Goal: Transaction & Acquisition: Purchase product/service

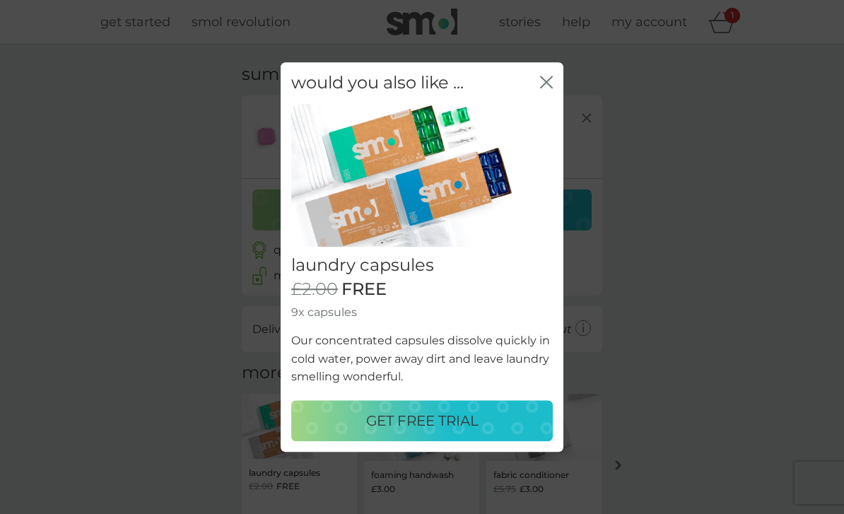
click at [544, 90] on button "close" at bounding box center [546, 83] width 13 height 15
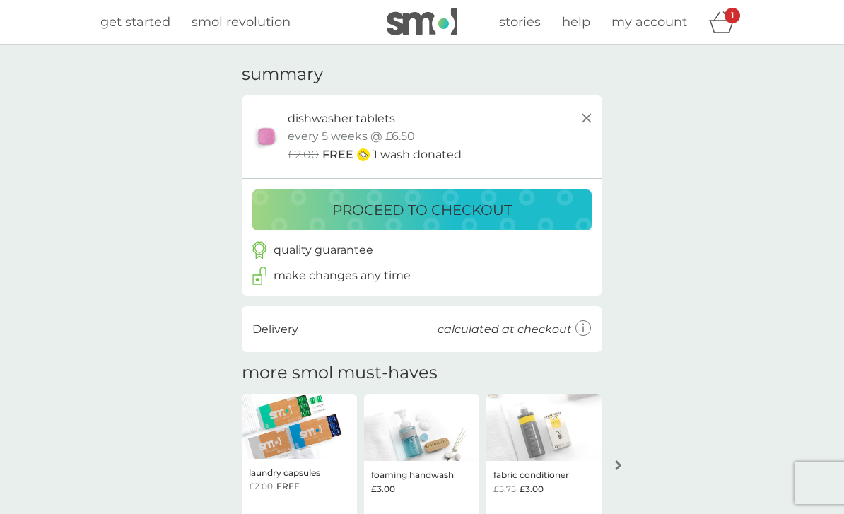
click at [462, 215] on p "proceed to checkout" at bounding box center [422, 210] width 180 height 23
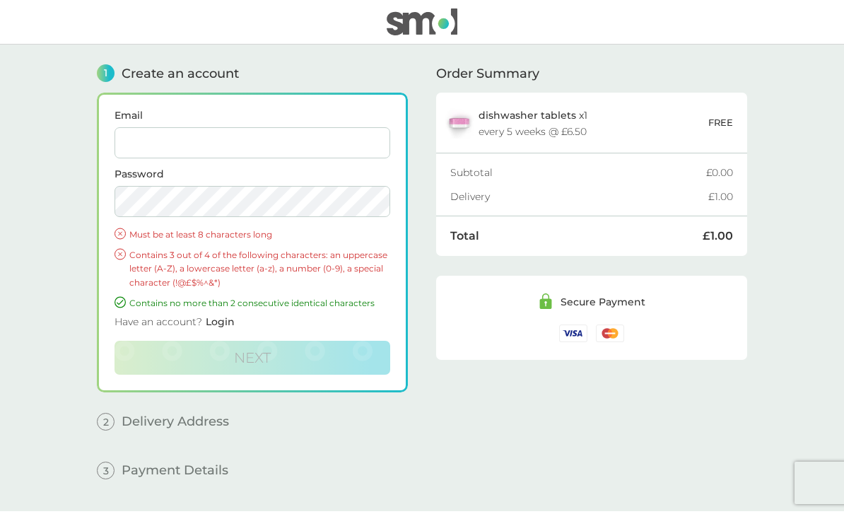
click at [195, 139] on input "Email" at bounding box center [252, 142] width 276 height 31
type input "[EMAIL_ADDRESS][DOMAIN_NAME]"
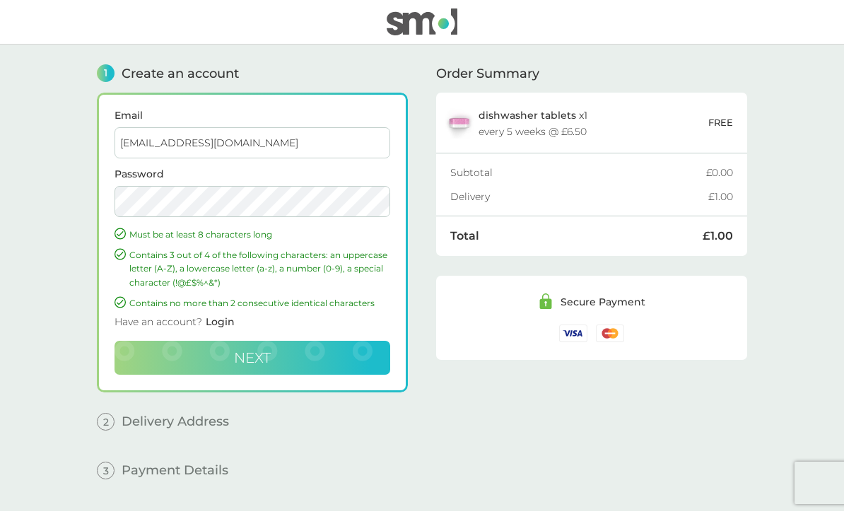
click at [268, 362] on span "Next" at bounding box center [252, 357] width 37 height 17
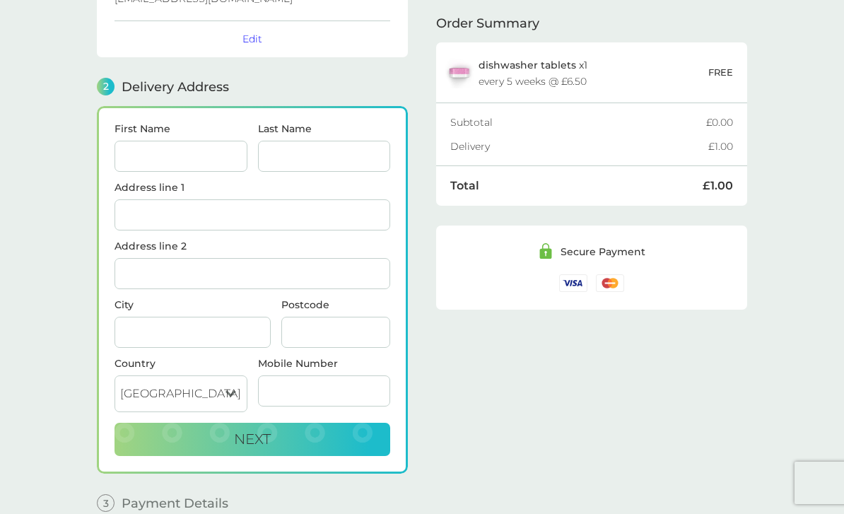
scroll to position [174, 0]
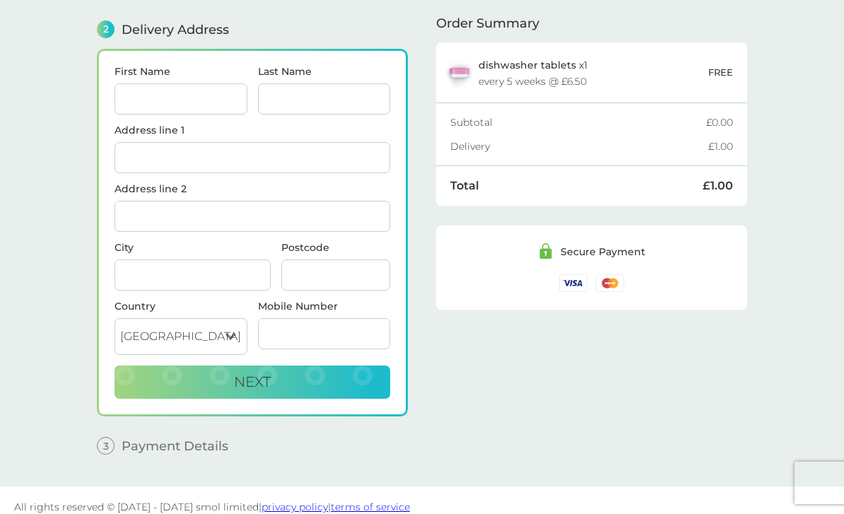
click at [164, 90] on input "First Name" at bounding box center [180, 98] width 133 height 31
type input "[PERSON_NAME]"
type input "Senior"
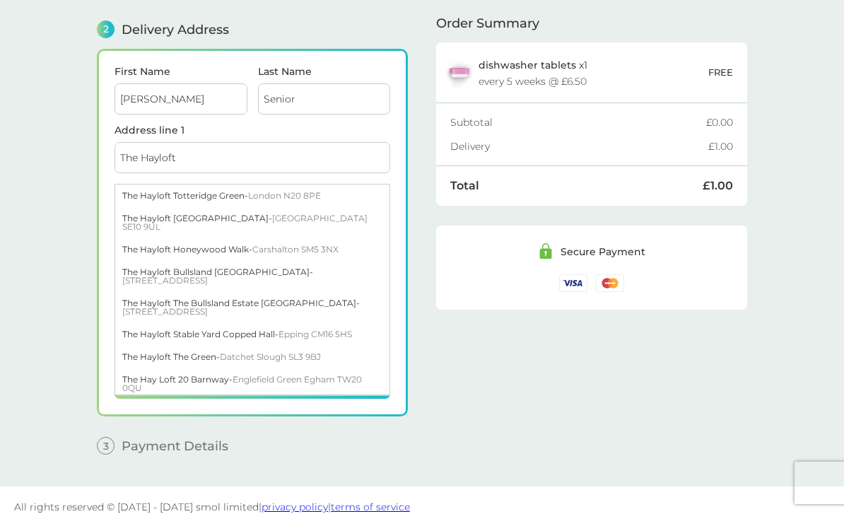
type input "The Hayloft"
click at [33, 210] on main "1 Create an account [EMAIL_ADDRESS][DOMAIN_NAME] Edit 2 Delivery Address First …" at bounding box center [422, 179] width 844 height 616
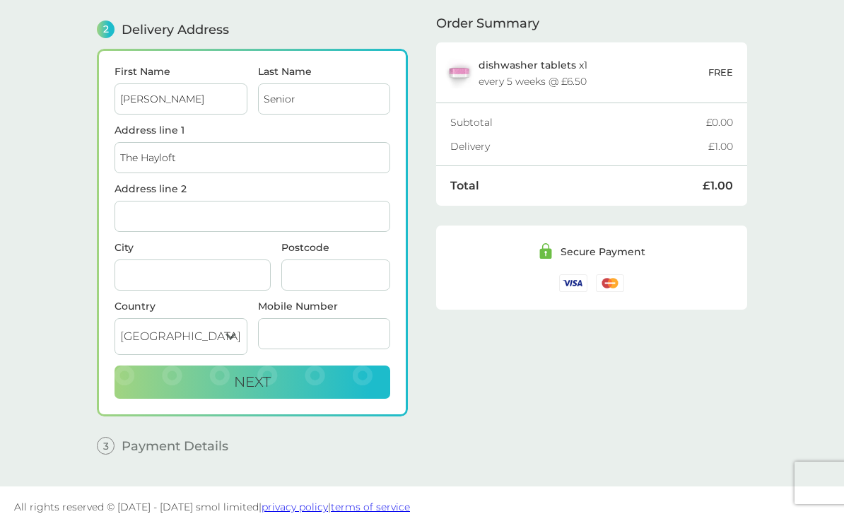
click at [137, 216] on input "Address line 2" at bounding box center [252, 216] width 276 height 31
type input "[STREET_ADDRESS]"
click at [153, 279] on input "City" at bounding box center [192, 274] width 156 height 31
type input "Hinxton"
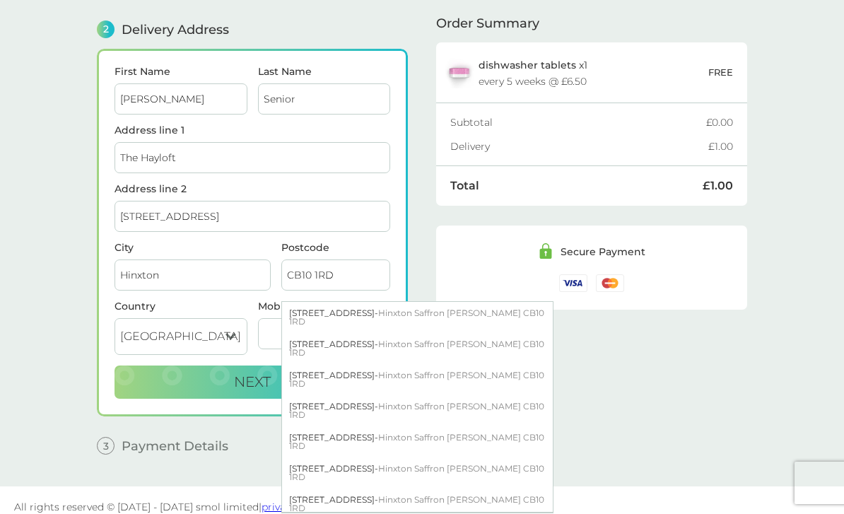
type input "CB10 1RD"
click at [64, 331] on main "1 Create an account [EMAIL_ADDRESS][DOMAIN_NAME] Edit 2 Delivery Address First …" at bounding box center [422, 179] width 844 height 616
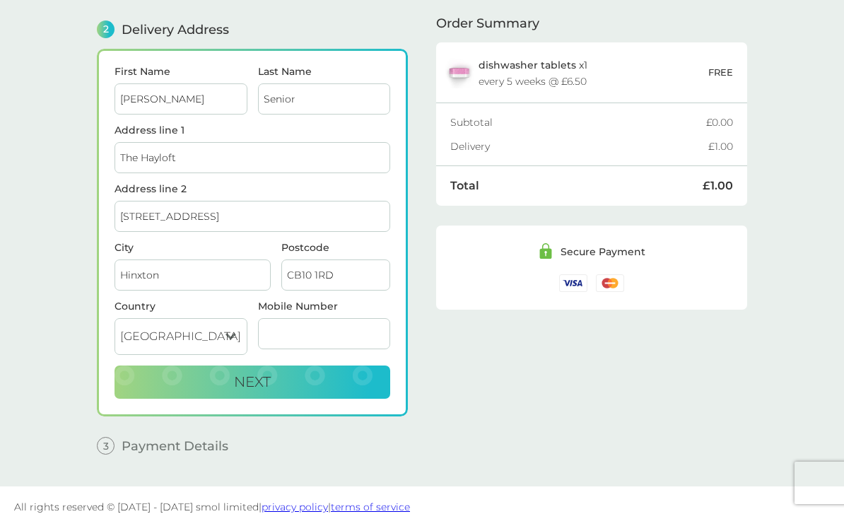
click at [283, 339] on input "Mobile Number" at bounding box center [324, 333] width 133 height 31
type input "07961173121"
click at [283, 384] on button "Next" at bounding box center [252, 382] width 276 height 34
checkbox input "true"
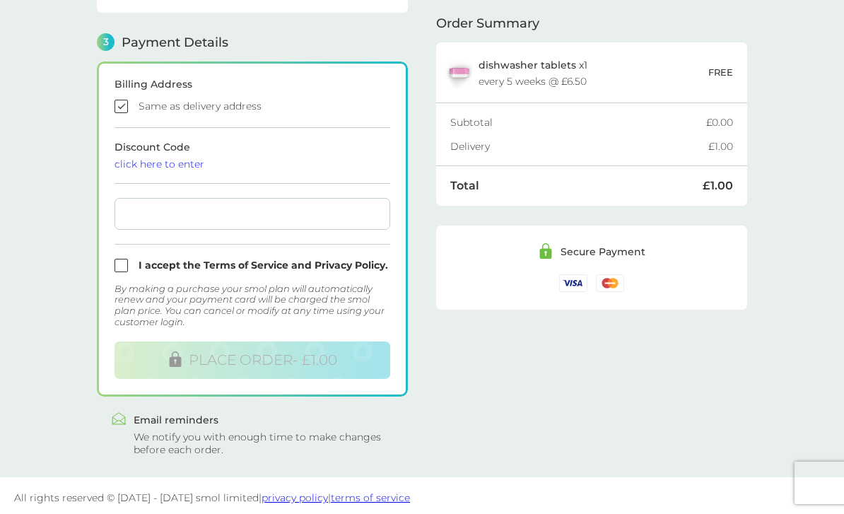
scroll to position [394, 0]
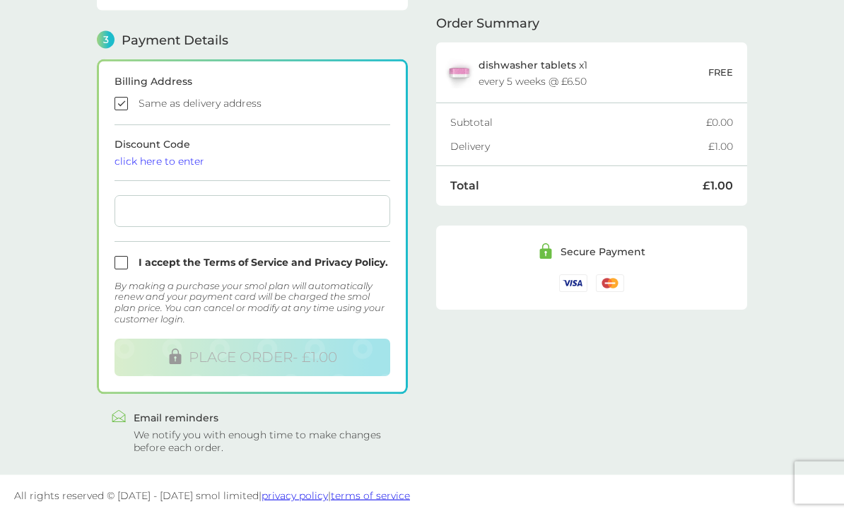
click at [175, 220] on div at bounding box center [252, 212] width 276 height 32
click at [135, 164] on div "click here to enter" at bounding box center [252, 161] width 276 height 10
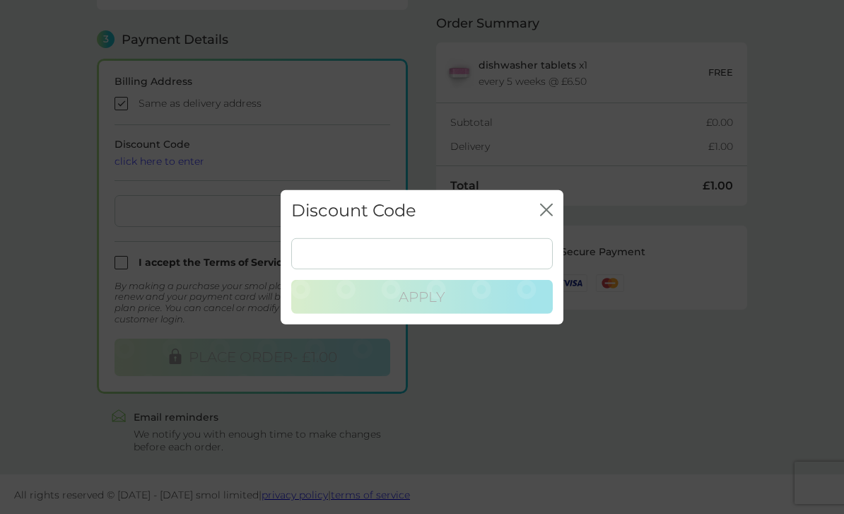
click at [337, 261] on input at bounding box center [421, 253] width 261 height 31
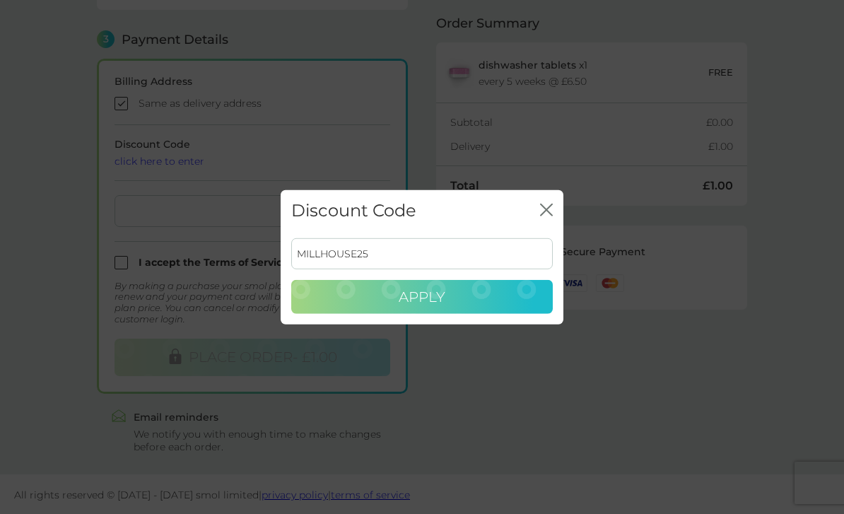
type input "MILLHOUSE25"
click at [367, 298] on button "Apply" at bounding box center [421, 297] width 261 height 34
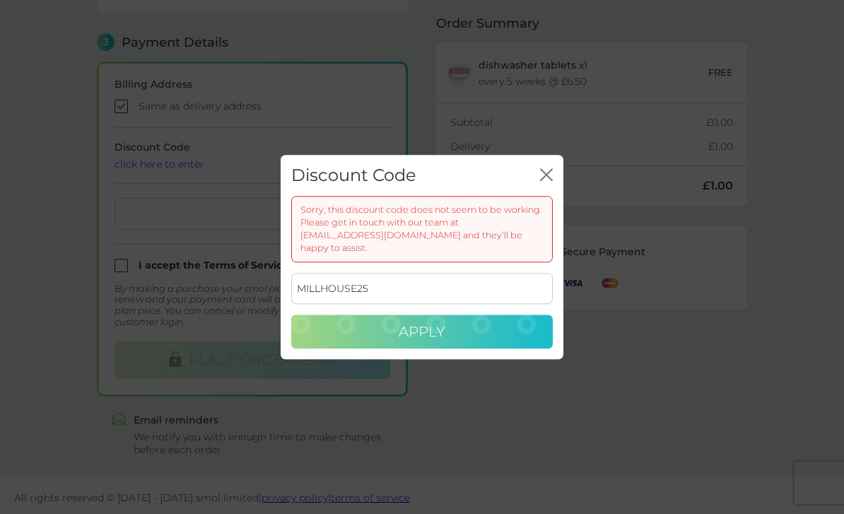
scroll to position [394, 0]
click at [539, 196] on div "Discount Code close" at bounding box center [422, 176] width 283 height 42
click at [546, 196] on div "Discount Code close" at bounding box center [422, 176] width 283 height 42
click at [548, 180] on icon "close" at bounding box center [546, 174] width 13 height 13
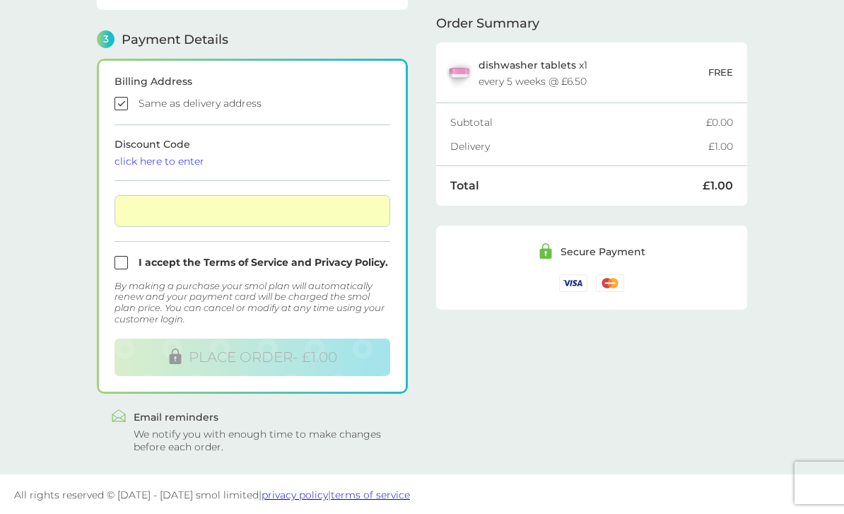
click at [124, 267] on input "checkbox" at bounding box center [252, 262] width 276 height 13
checkbox input "true"
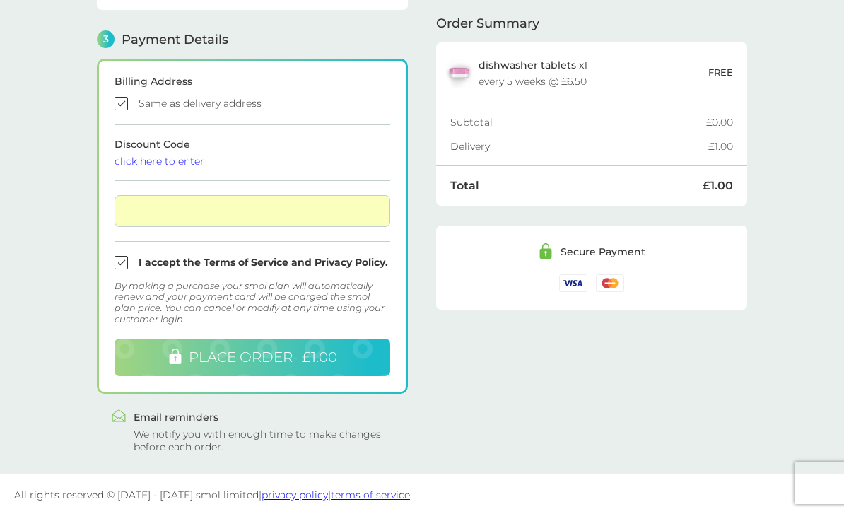
click at [158, 364] on button "PLACE ORDER - £1.00" at bounding box center [252, 357] width 276 height 37
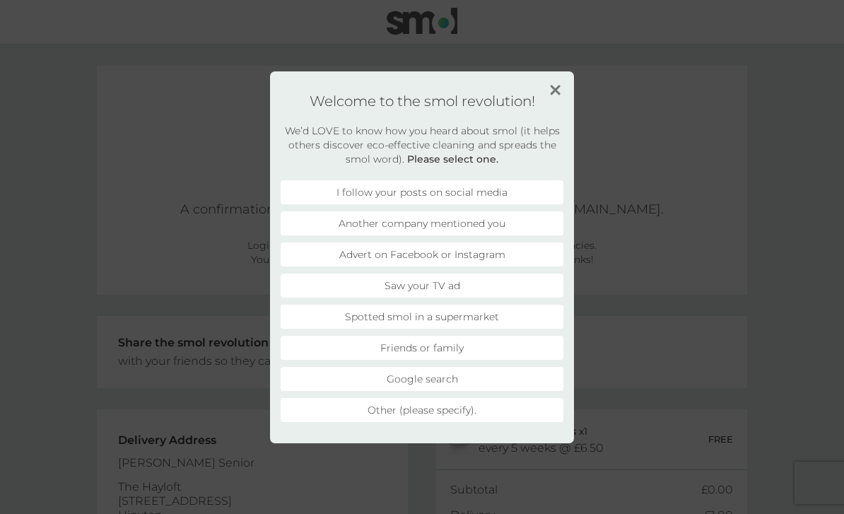
click at [422, 416] on li "Other (please specify)." at bounding box center [422, 410] width 283 height 24
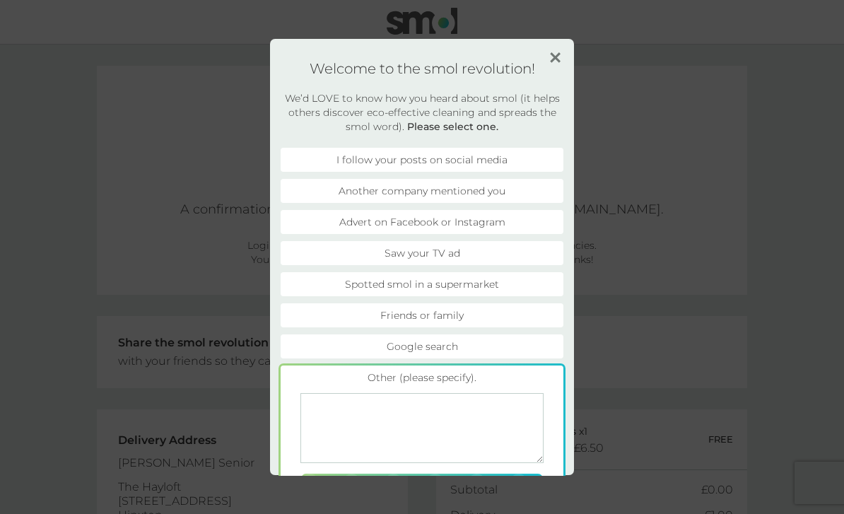
click at [440, 334] on li "Google search" at bounding box center [422, 346] width 283 height 24
